Goal: Task Accomplishment & Management: Use online tool/utility

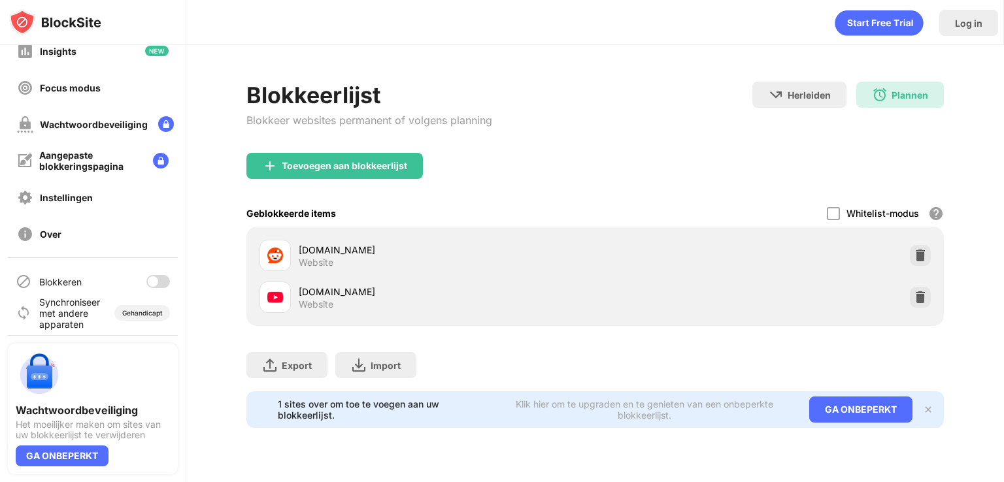
scroll to position [92, 0]
click at [152, 279] on div at bounding box center [158, 281] width 24 height 13
